Goal: Task Accomplishment & Management: Use online tool/utility

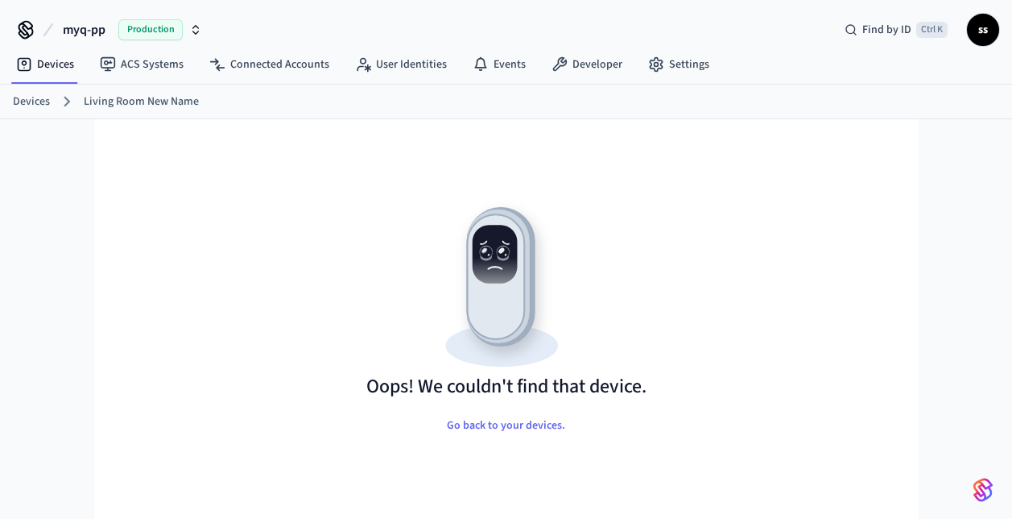
scroll to position [22, 0]
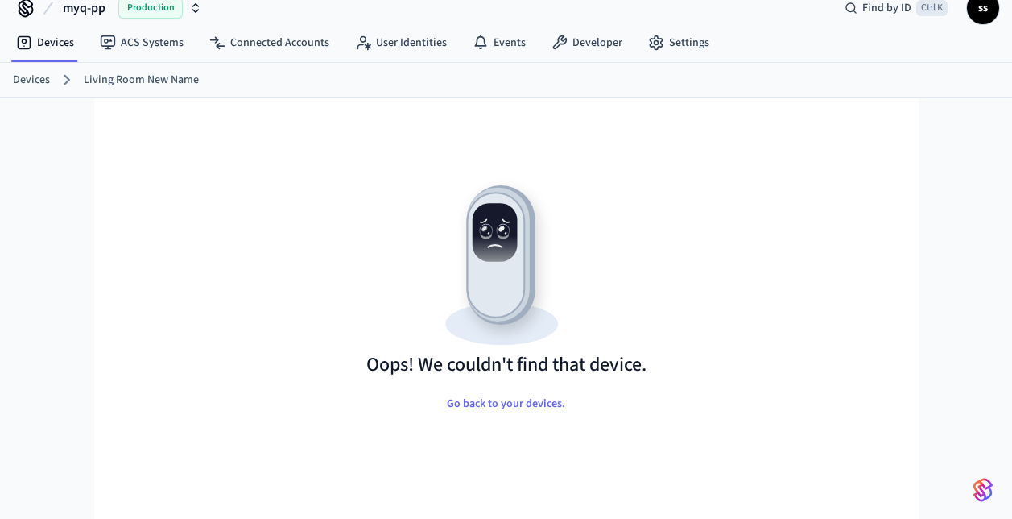
click at [155, 12] on span "Production" at bounding box center [150, 8] width 64 height 21
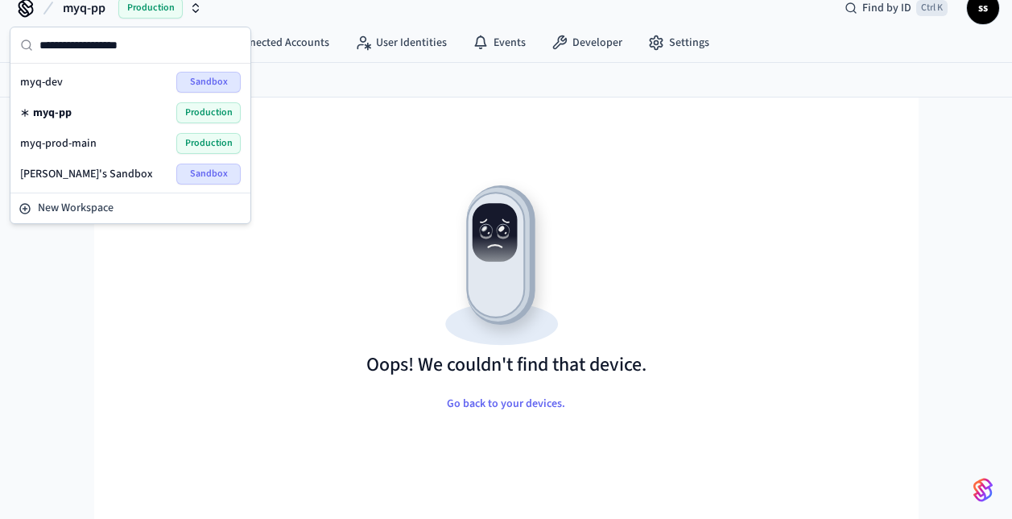
click at [56, 106] on span "myq-pp" at bounding box center [52, 113] width 39 height 16
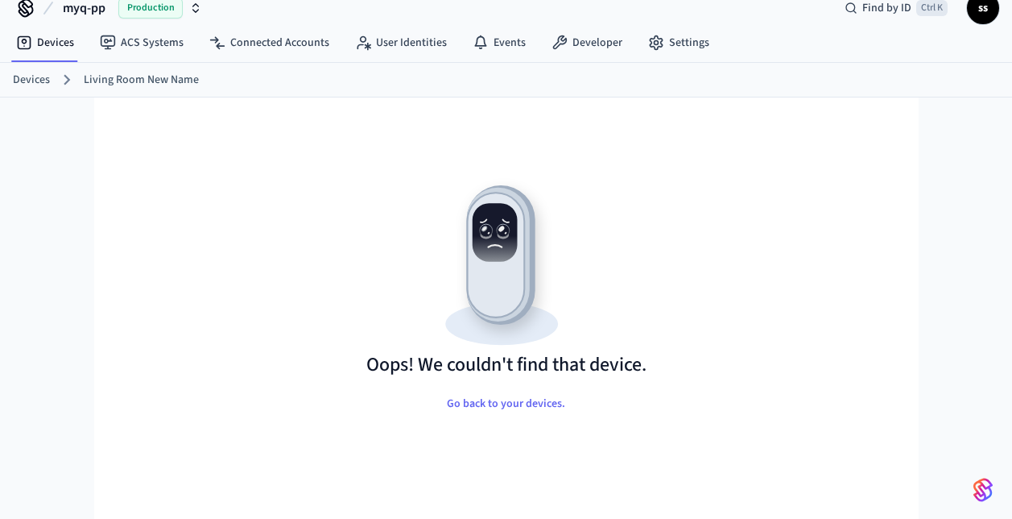
scroll to position [13, 0]
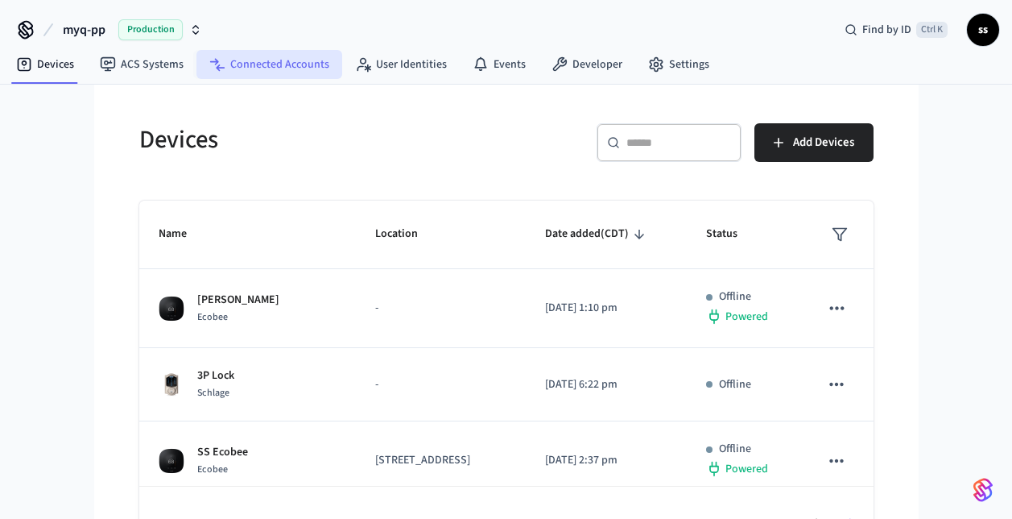
click at [256, 61] on link "Connected Accounts" at bounding box center [270, 64] width 146 height 29
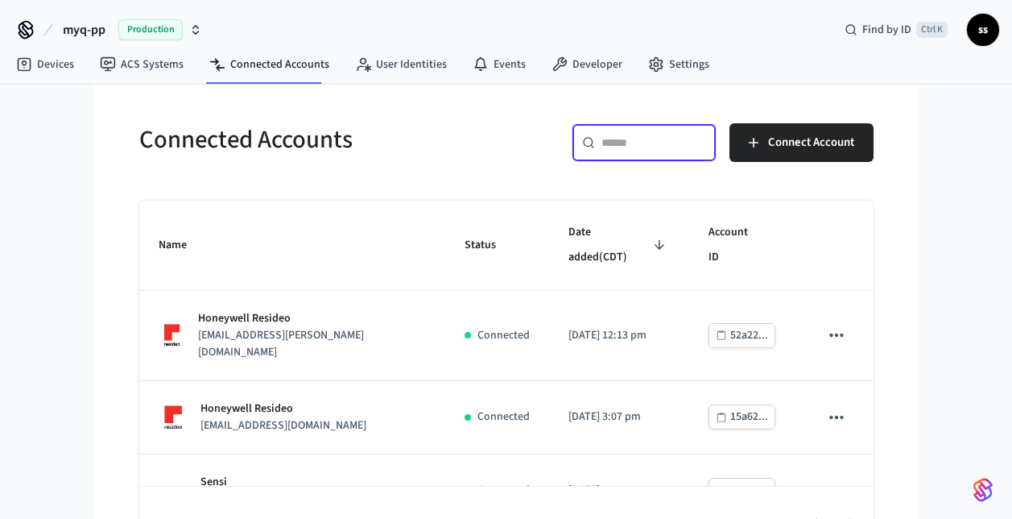
click at [606, 137] on input "text" at bounding box center [654, 143] width 105 height 16
paste input "**********"
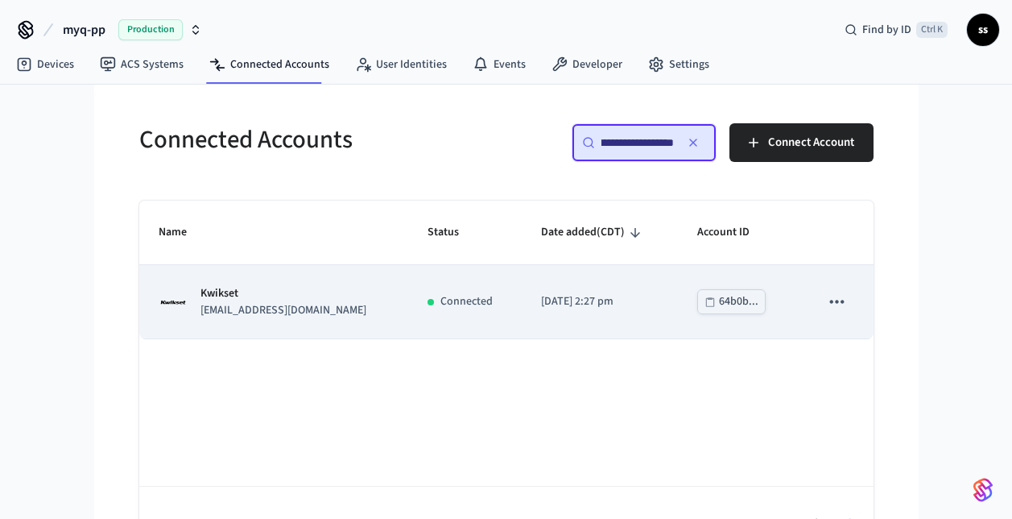
type input "**********"
click at [344, 295] on p "Kwikset" at bounding box center [284, 293] width 166 height 17
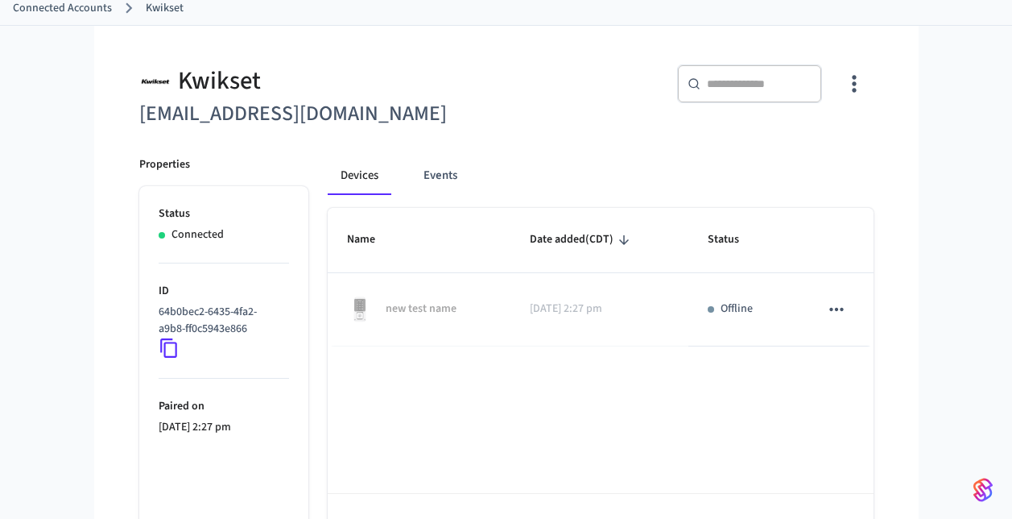
scroll to position [99, 0]
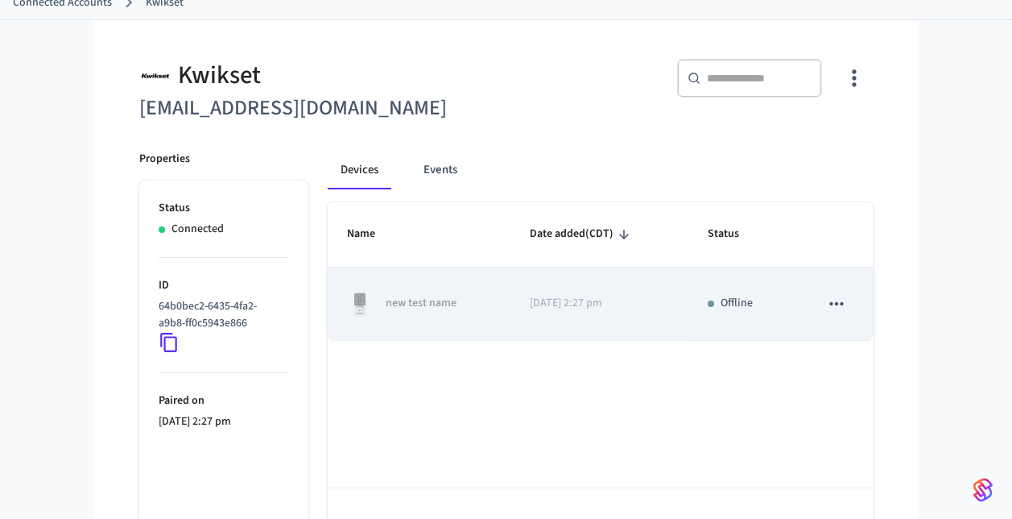
click at [842, 304] on icon "sticky table" at bounding box center [837, 303] width 14 height 3
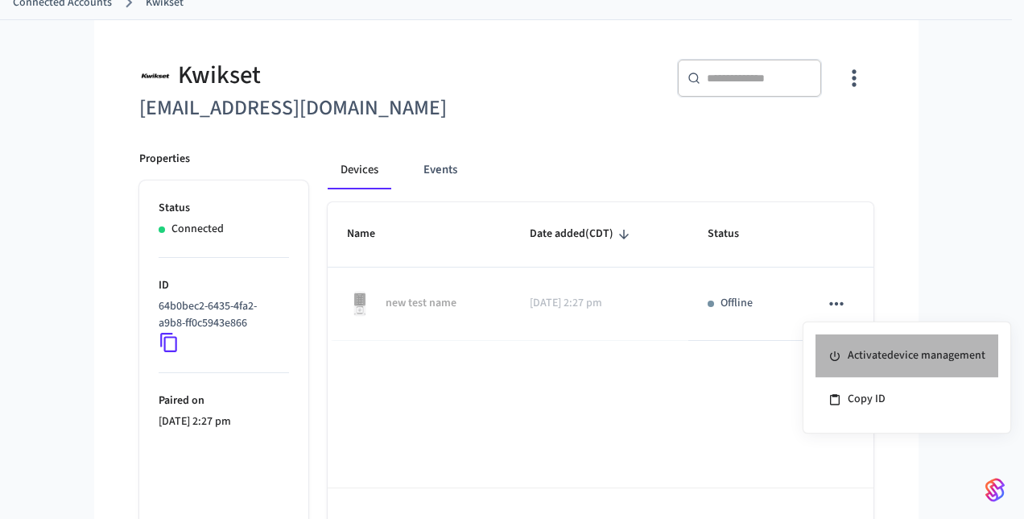
click at [880, 357] on li "Activate device management" at bounding box center [907, 355] width 183 height 43
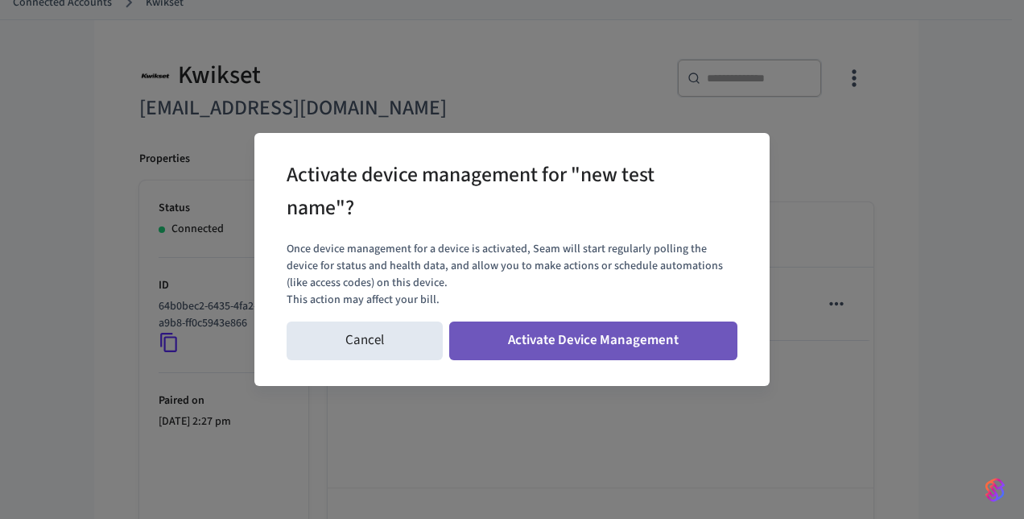
click at [635, 342] on button "Activate Device Management" at bounding box center [593, 340] width 288 height 39
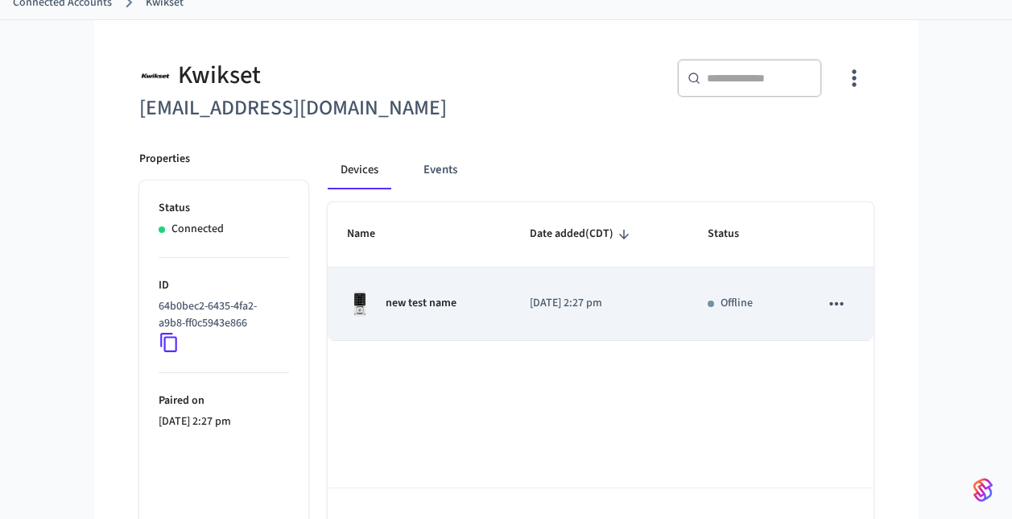
click at [499, 310] on td "new test name" at bounding box center [420, 303] width 184 height 73
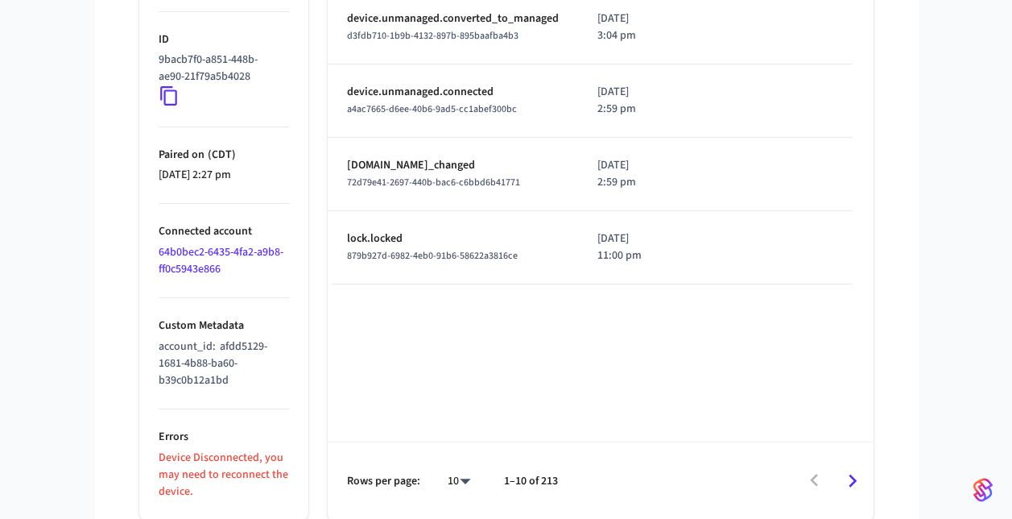
scroll to position [801, 0]
drag, startPoint x: 217, startPoint y: 347, endPoint x: 263, endPoint y: 379, distance: 55.6
click at [263, 379] on p "account_id : afdd5129-1681-4b88-ba60-b39c0b12a1bd" at bounding box center [224, 362] width 130 height 51
copy span "afdd5129-1681-4b88-ba60-b39c0b12a1bd"
click at [165, 90] on icon at bounding box center [168, 95] width 17 height 19
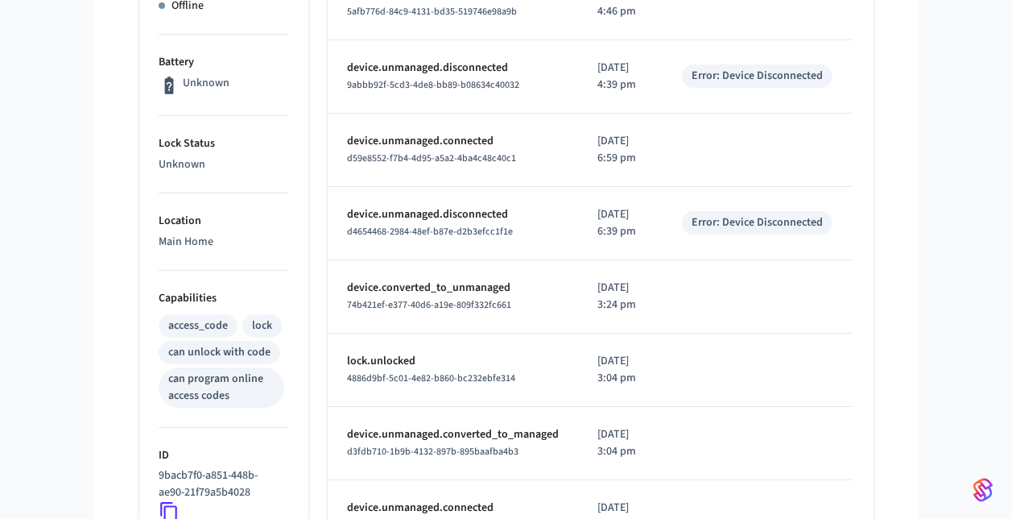
scroll to position [384, 0]
